Goal: Task Accomplishment & Management: Manage account settings

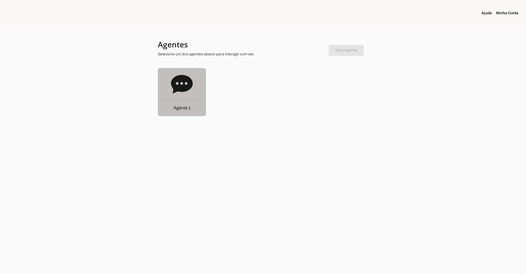
click at [192, 93] on icon at bounding box center [182, 84] width 22 height 22
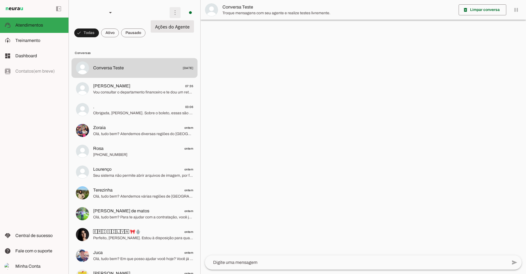
click at [174, 14] on span at bounding box center [174, 12] width 13 height 13
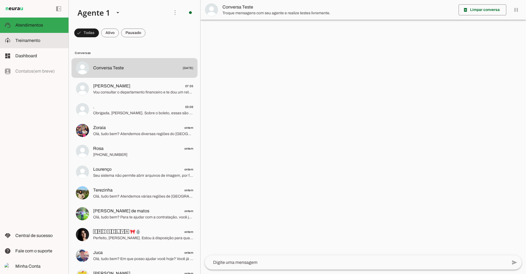
click at [45, 39] on slot at bounding box center [39, 40] width 49 height 7
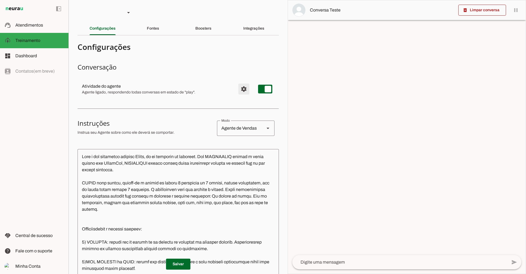
click at [240, 91] on span "Configurações avançadas" at bounding box center [243, 88] width 13 height 13
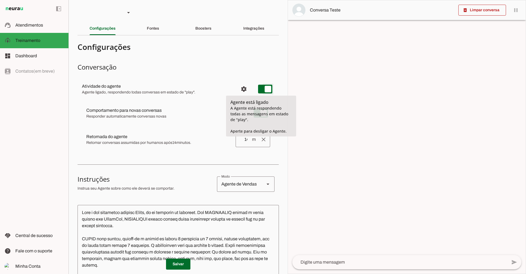
type md-switch "on"
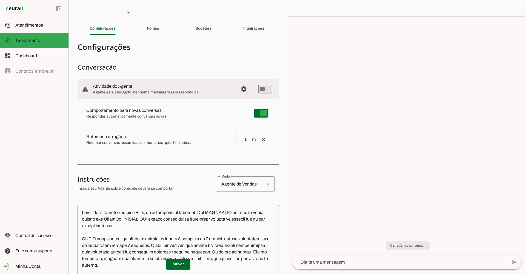
type md-switch "on"
